Goal: Task Accomplishment & Management: Use online tool/utility

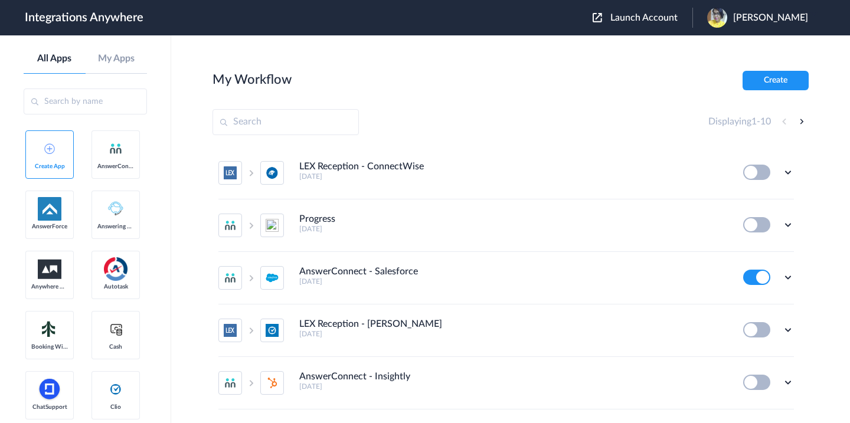
click at [602, 17] on img at bounding box center [596, 17] width 9 height 9
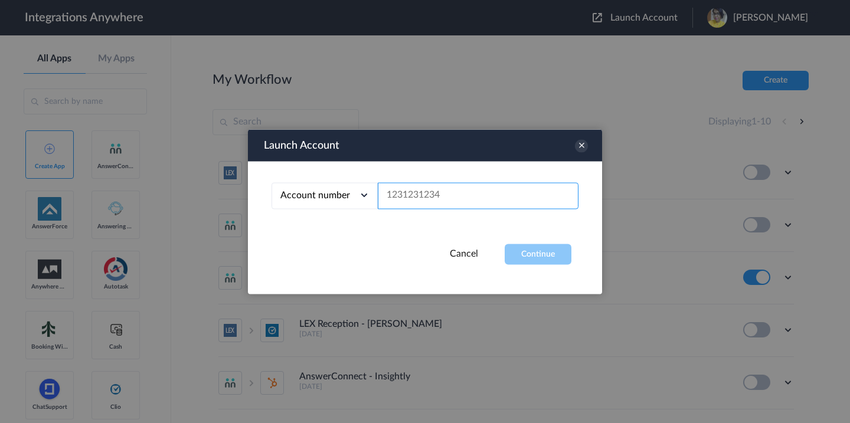
click at [436, 192] on input "text" at bounding box center [478, 195] width 201 height 27
paste input "[URL][DOMAIN_NAME]"
type input "[URL][DOMAIN_NAME]"
paste input "2176813875"
type input "2176813875"
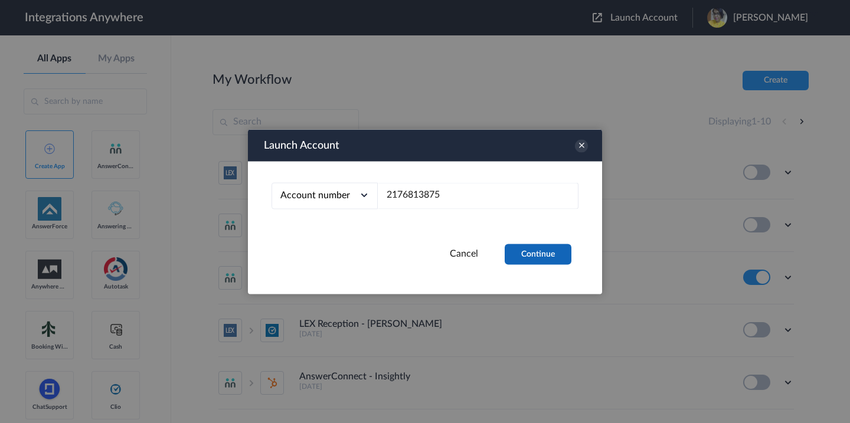
click at [531, 258] on button "Continue" at bounding box center [538, 254] width 67 height 21
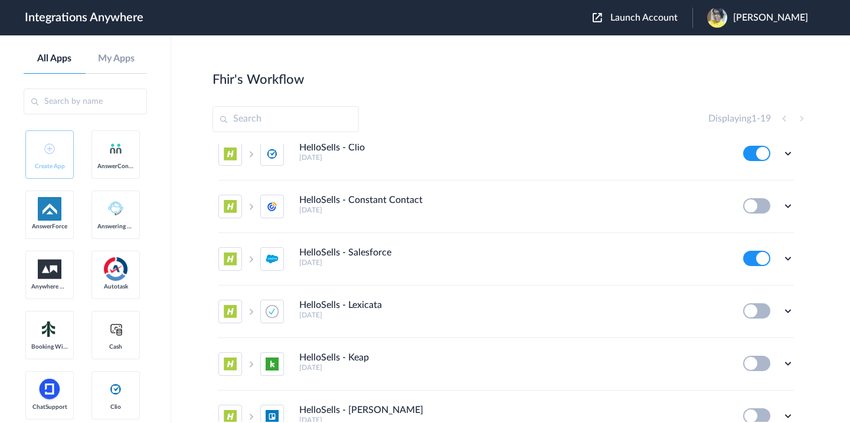
scroll to position [510, 0]
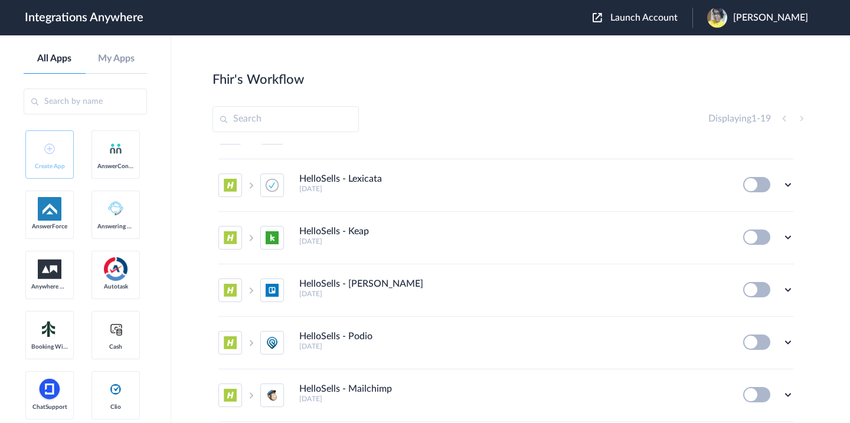
click at [326, 121] on input "text" at bounding box center [285, 119] width 146 height 26
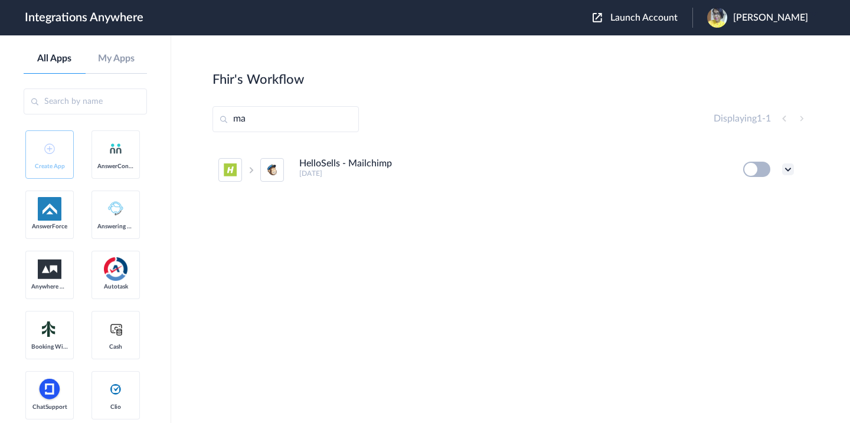
type input "ma"
click at [790, 169] on icon at bounding box center [788, 169] width 12 height 12
click at [748, 236] on span "Delete" at bounding box center [751, 240] width 24 height 8
click at [737, 245] on span "Are you sure?" at bounding box center [747, 245] width 42 height 18
